Goal: Information Seeking & Learning: Learn about a topic

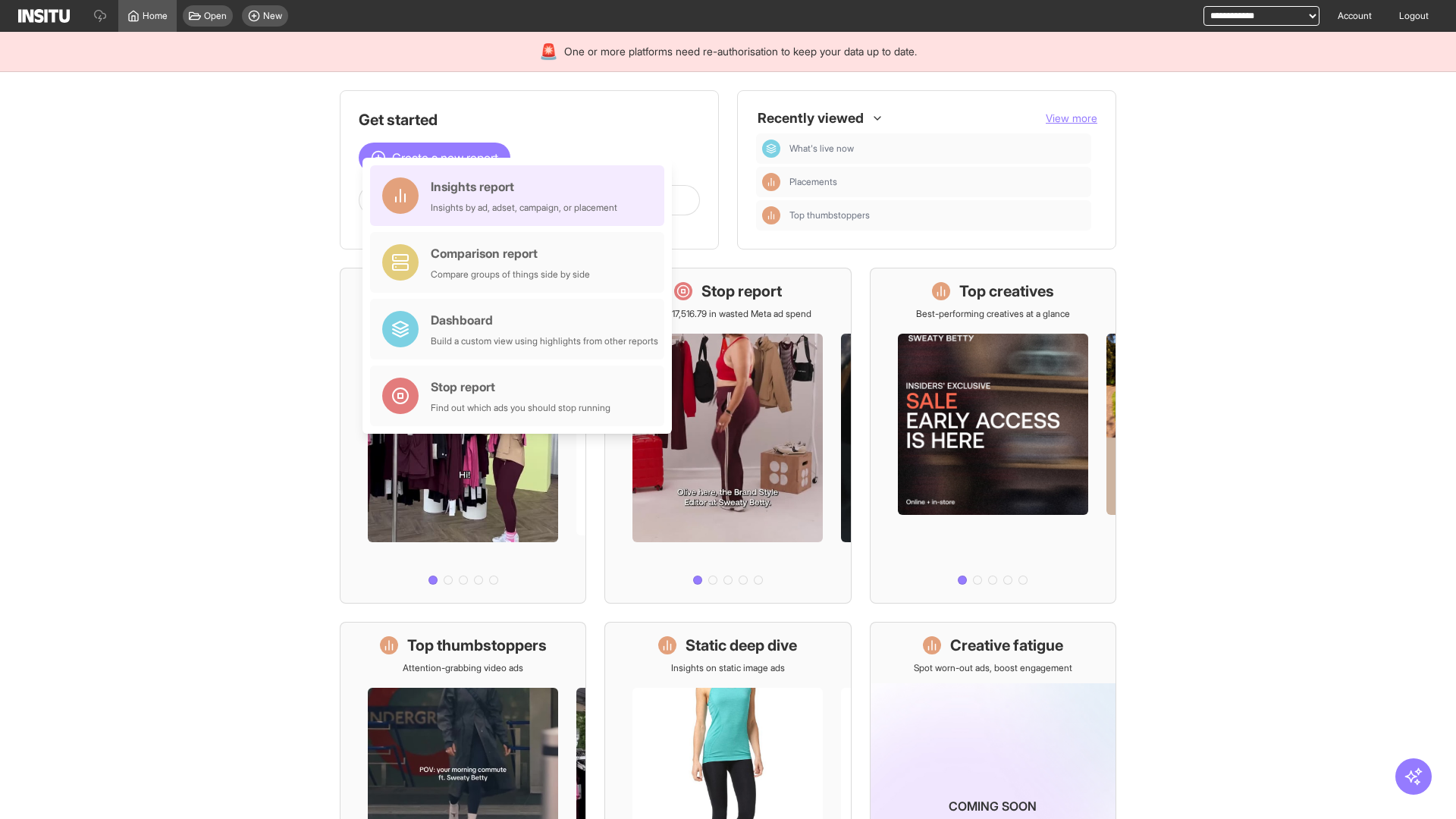
click at [521, 196] on div "Insights report Insights by ad, adset, campaign, or placement" at bounding box center [524, 196] width 187 height 37
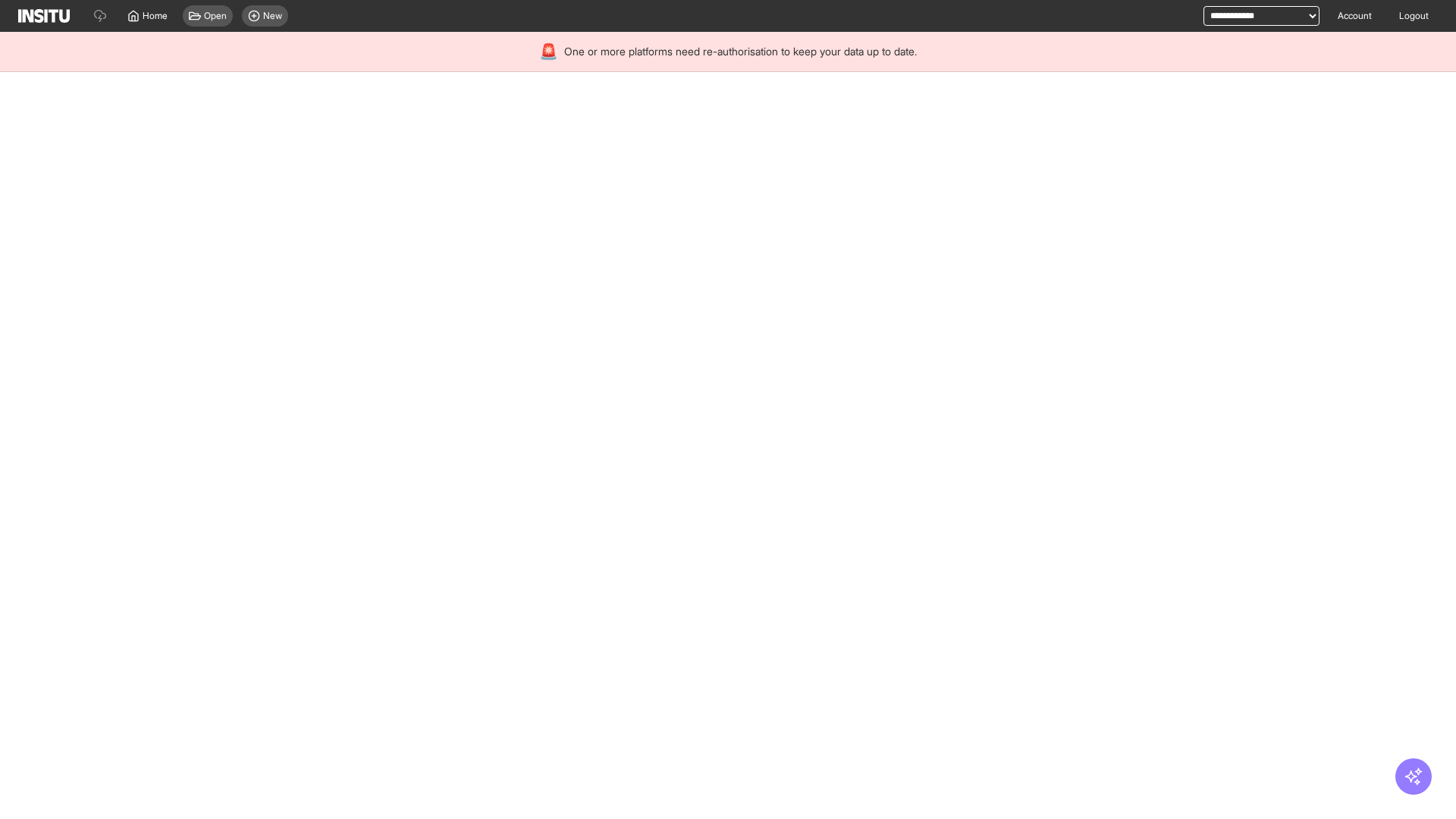
select select "**"
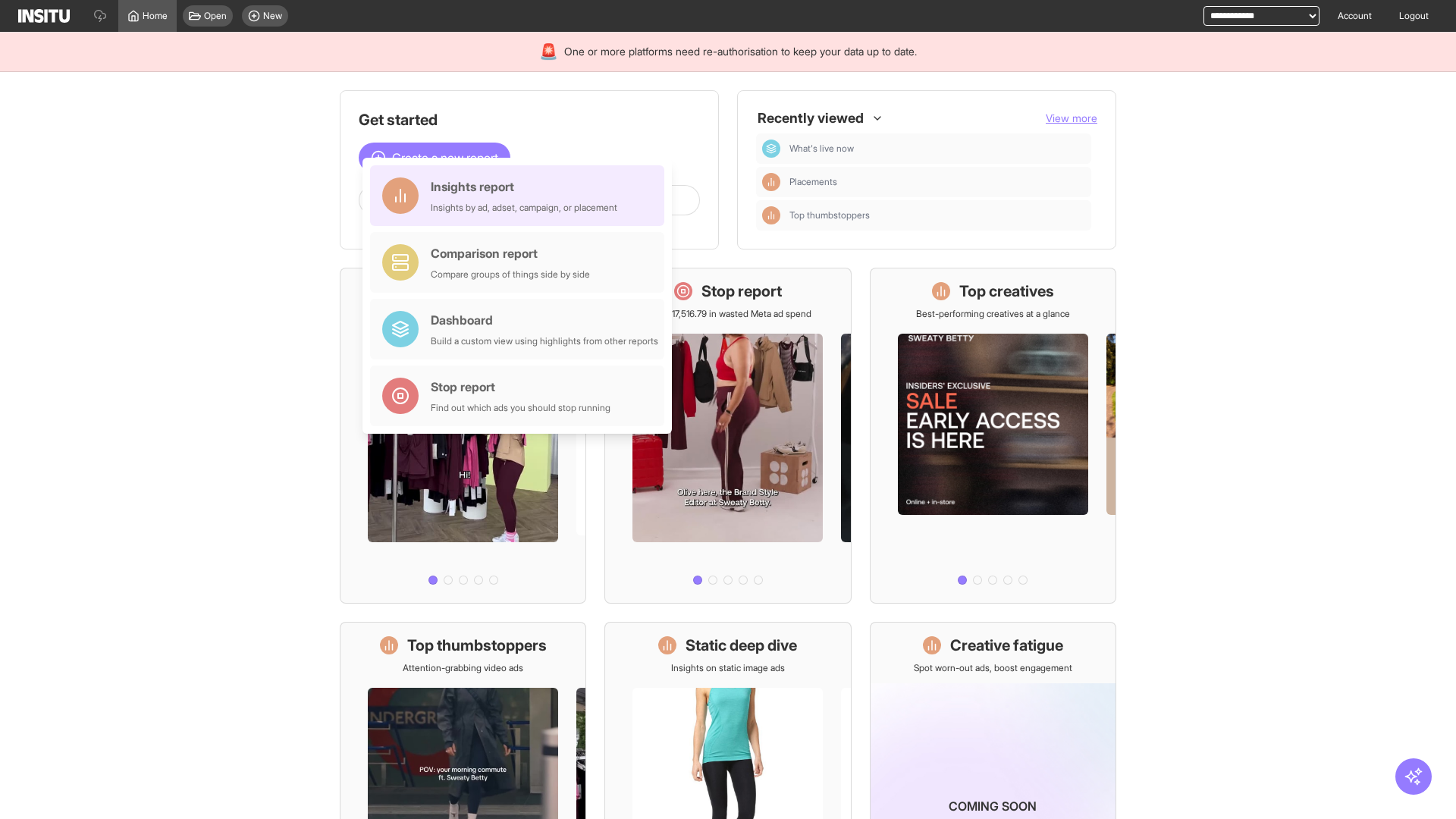
click at [521, 196] on div "Insights report Insights by ad, adset, campaign, or placement" at bounding box center [524, 196] width 187 height 37
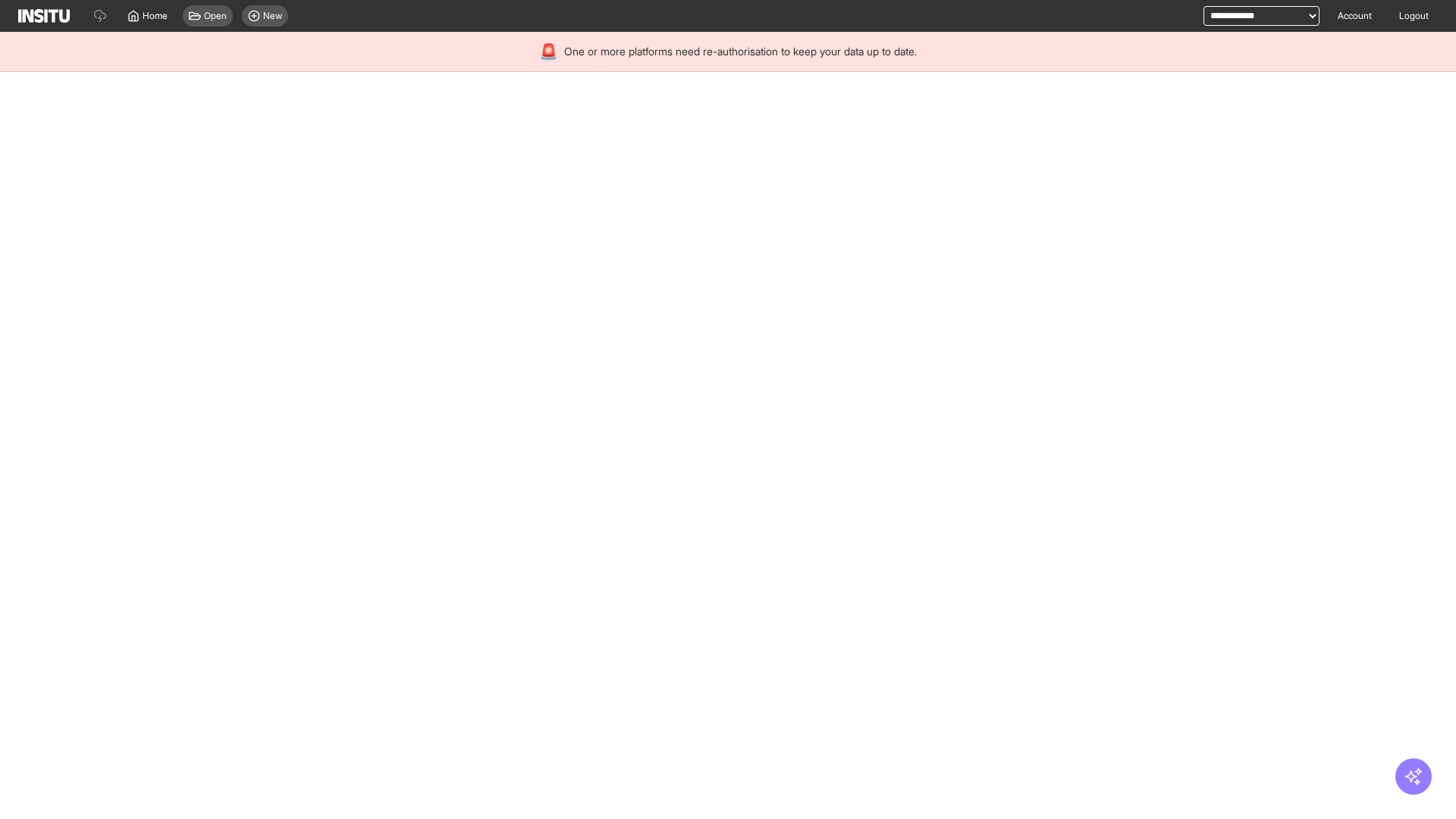
select select "**"
